Goal: Find specific page/section

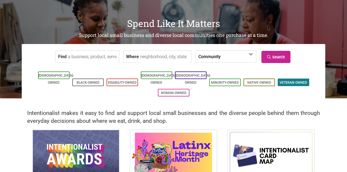
scroll to position [24, 0]
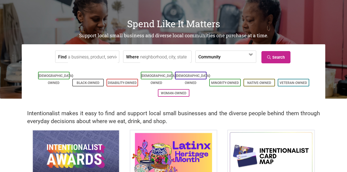
click at [140, 60] on input "Where" at bounding box center [165, 57] width 50 height 12
type input "bellingham"
click at [283, 56] on link "Search" at bounding box center [276, 57] width 29 height 12
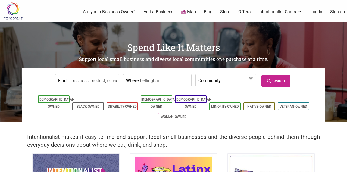
scroll to position [0, 0]
click at [86, 83] on input "Find" at bounding box center [93, 81] width 50 height 12
type input "el suenito"
click at [275, 80] on link "Search" at bounding box center [276, 81] width 29 height 12
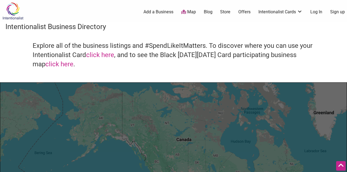
scroll to position [73, 0]
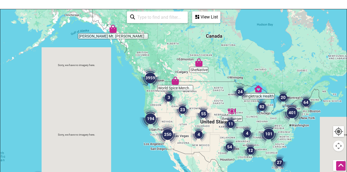
click at [153, 87] on img "3959" at bounding box center [150, 78] width 22 height 22
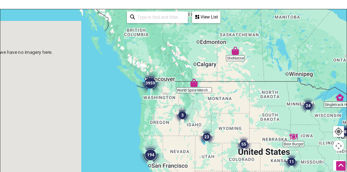
click at [153, 87] on img "3959" at bounding box center [150, 83] width 22 height 22
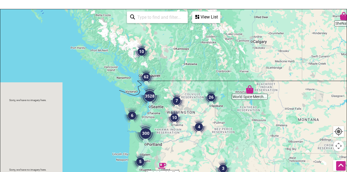
click at [162, 92] on div "To navigate, press the arrow keys." at bounding box center [173, 115] width 347 height 212
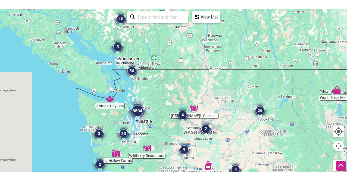
click at [142, 83] on div "To navigate, press the arrow keys." at bounding box center [173, 115] width 347 height 212
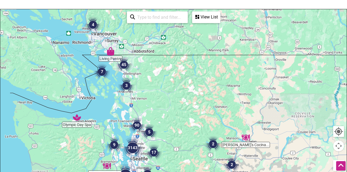
click at [128, 76] on div "To navigate, press the arrow keys." at bounding box center [173, 115] width 347 height 212
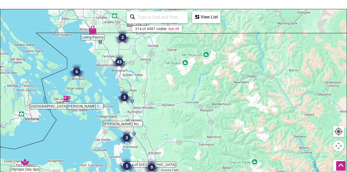
click at [128, 71] on div "To navigate, press the arrow keys." at bounding box center [173, 115] width 347 height 212
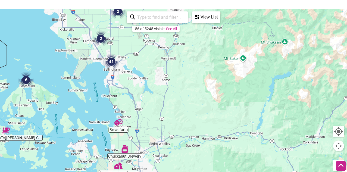
click at [126, 69] on div "To navigate, press the arrow keys." at bounding box center [173, 115] width 347 height 212
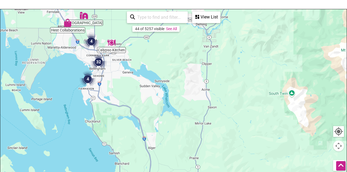
click at [112, 70] on div "To navigate, press the arrow keys." at bounding box center [173, 115] width 347 height 212
click at [113, 70] on div "To navigate, press the arrow keys." at bounding box center [173, 115] width 347 height 212
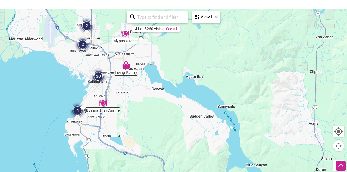
drag, startPoint x: 111, startPoint y: 70, endPoint x: 132, endPoint y: 91, distance: 29.6
click at [132, 91] on div "To navigate, press the arrow keys." at bounding box center [173, 115] width 347 height 212
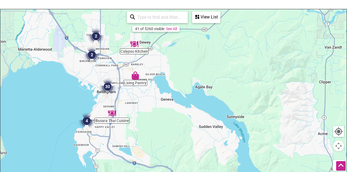
click at [108, 85] on img "30" at bounding box center [108, 87] width 16 height 16
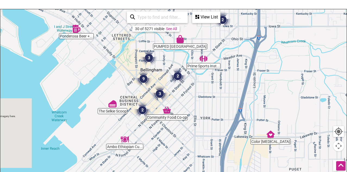
click at [149, 57] on img "3" at bounding box center [149, 58] width 16 height 16
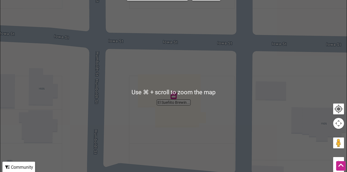
scroll to position [97, 0]
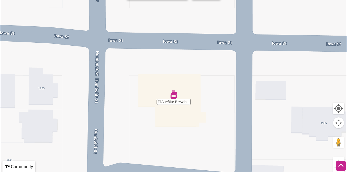
click at [176, 104] on div at bounding box center [173, 92] width 347 height 212
